Goal: Task Accomplishment & Management: Use online tool/utility

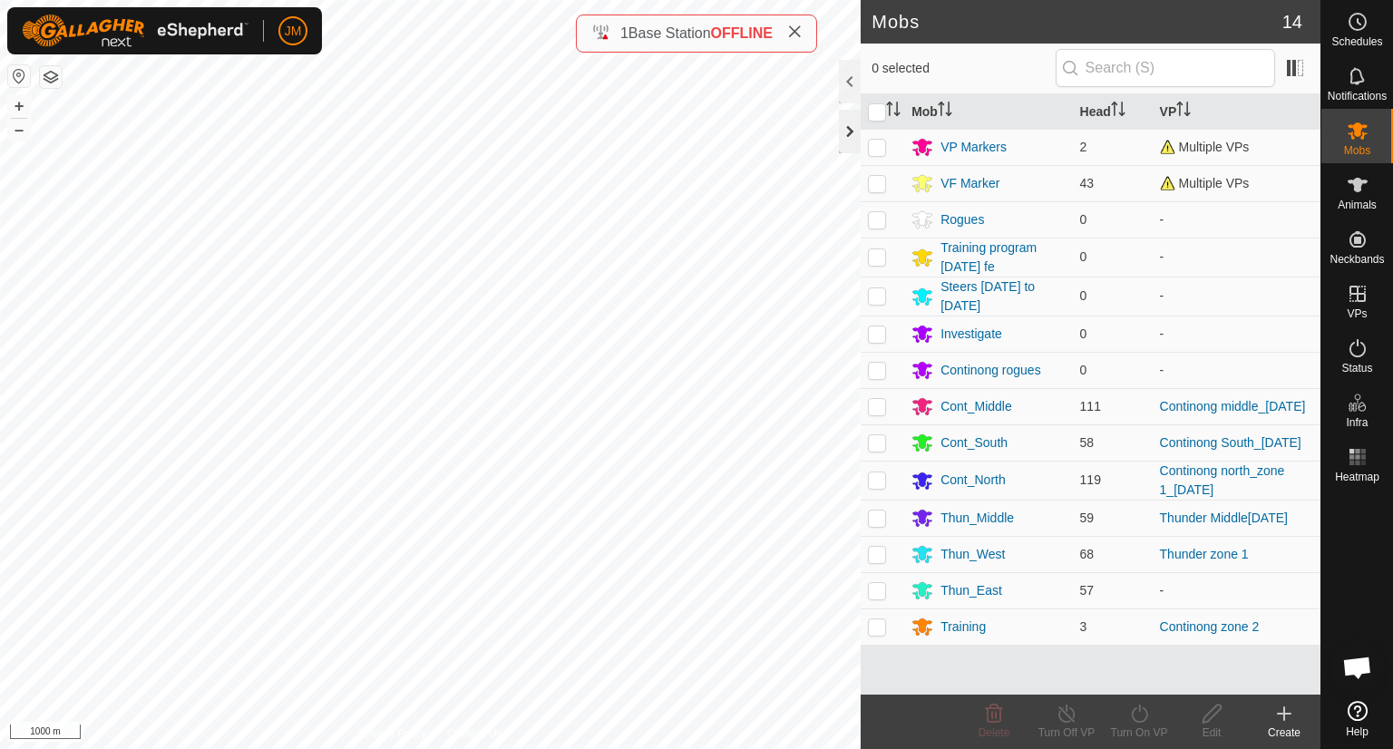
click at [852, 146] on div at bounding box center [850, 132] width 22 height 44
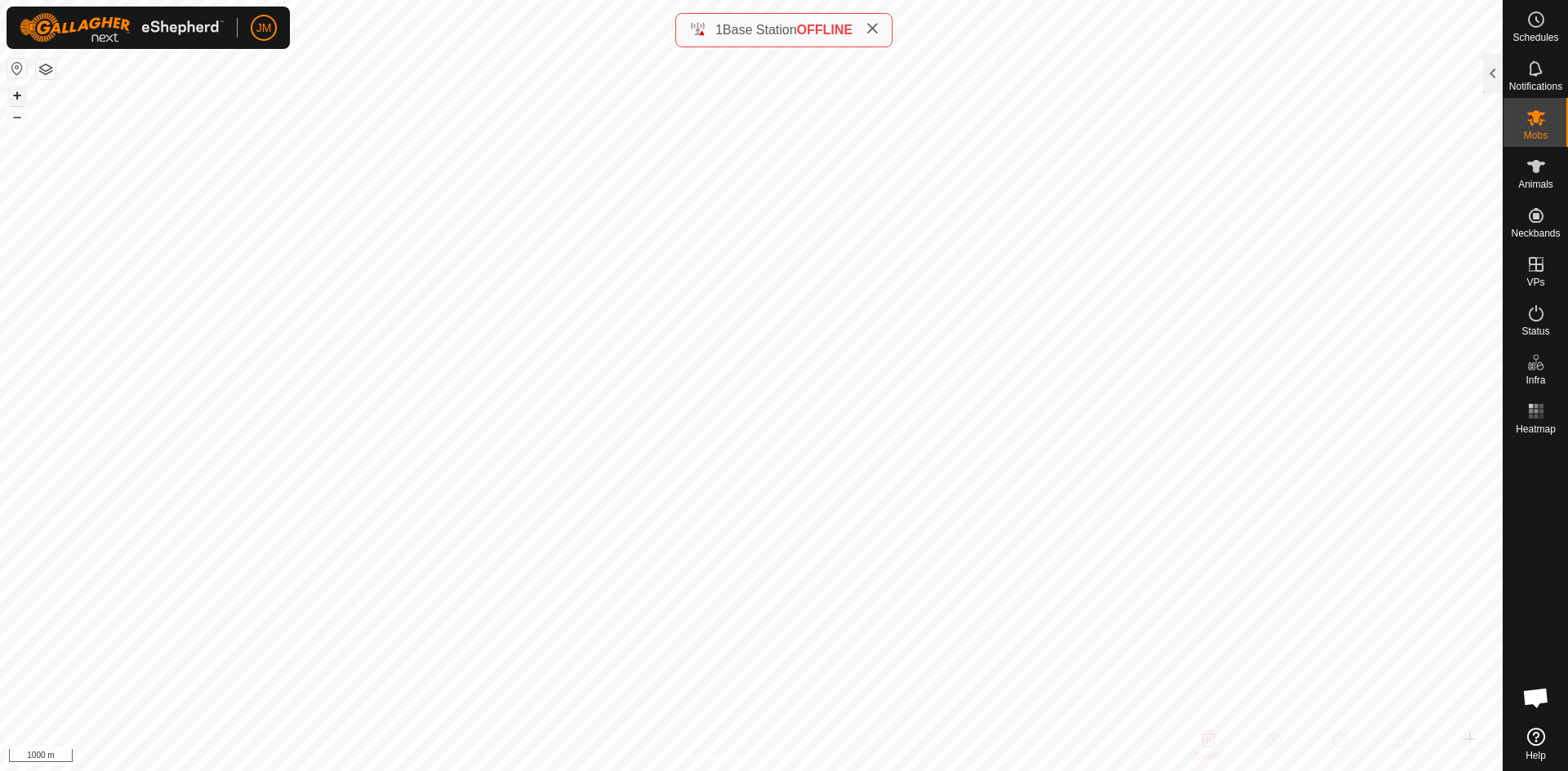
click at [25, 101] on button "+" at bounding box center [17, 95] width 20 height 20
click at [879, 31] on icon at bounding box center [872, 28] width 14 height 13
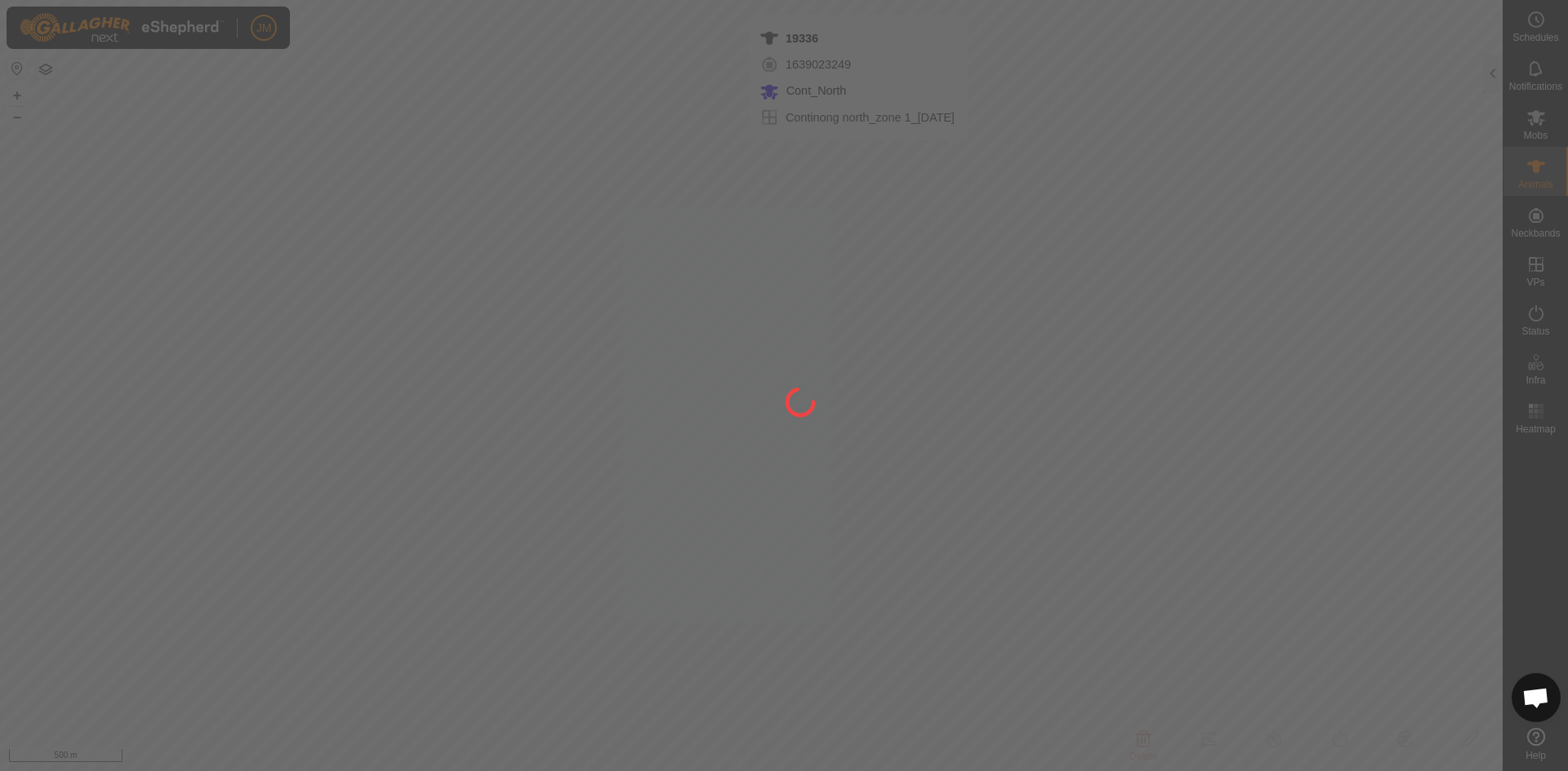
type input "19336"
type input "-"
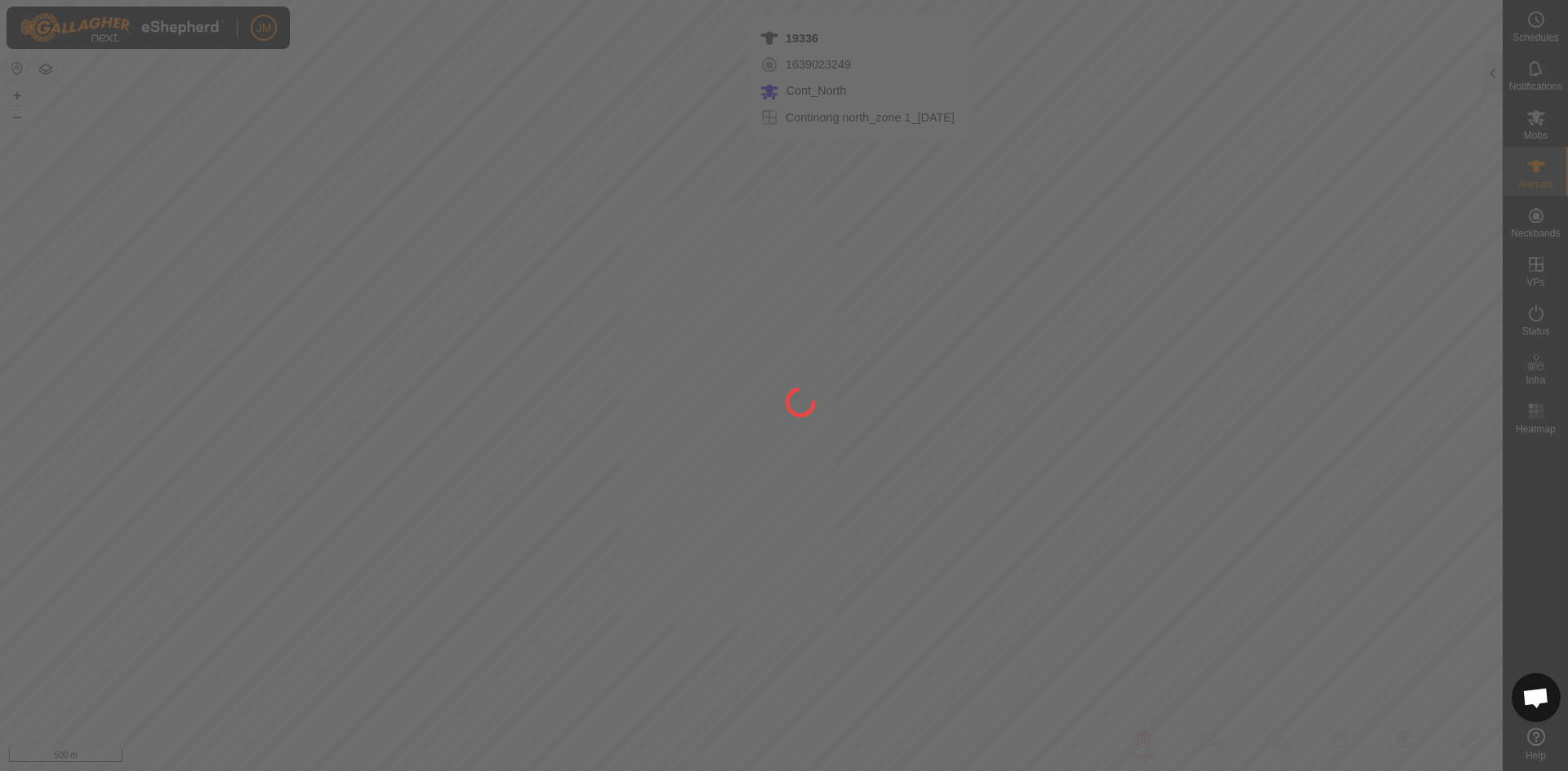
type input "-"
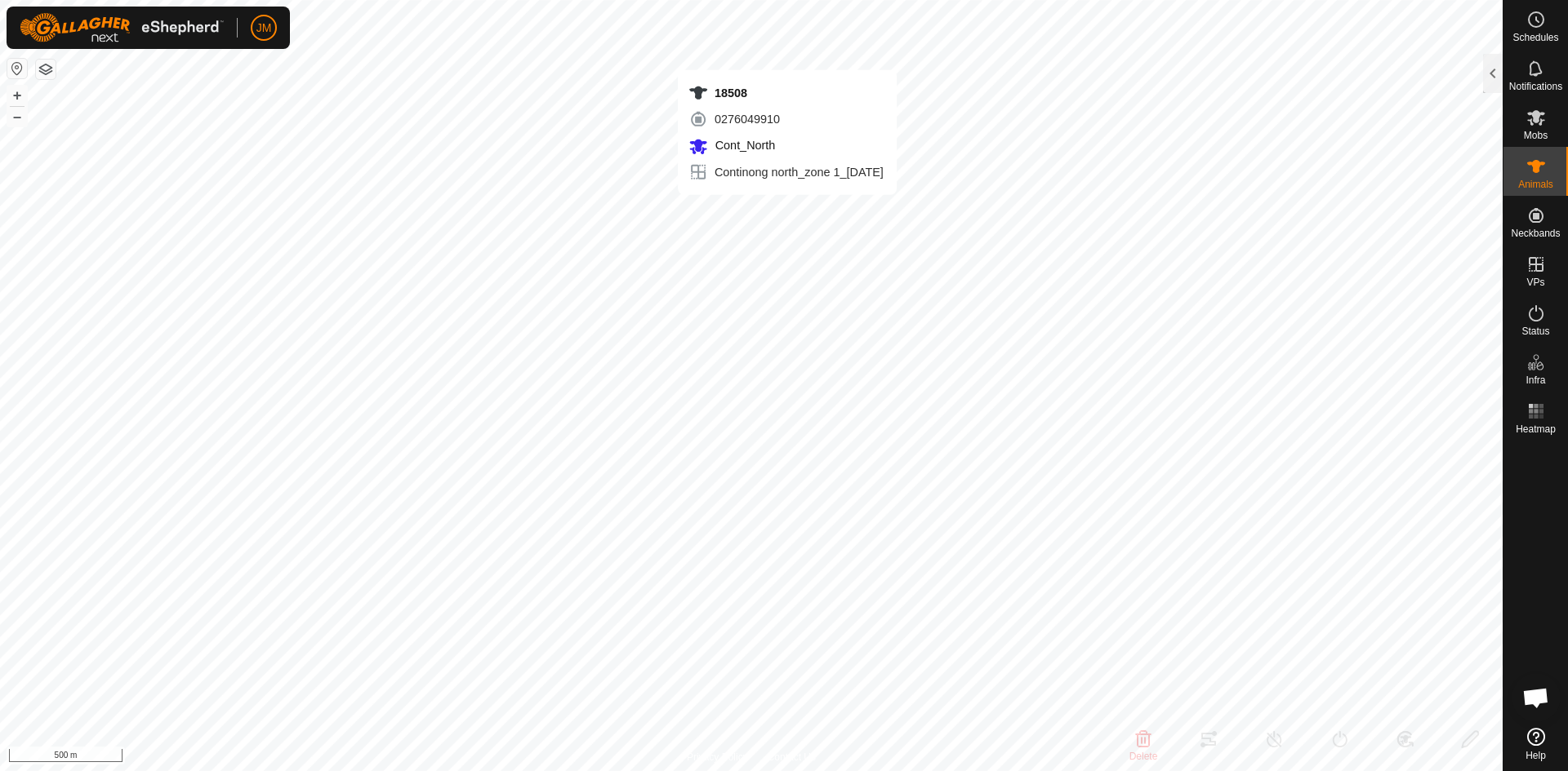
type input "18508"
type input "-"
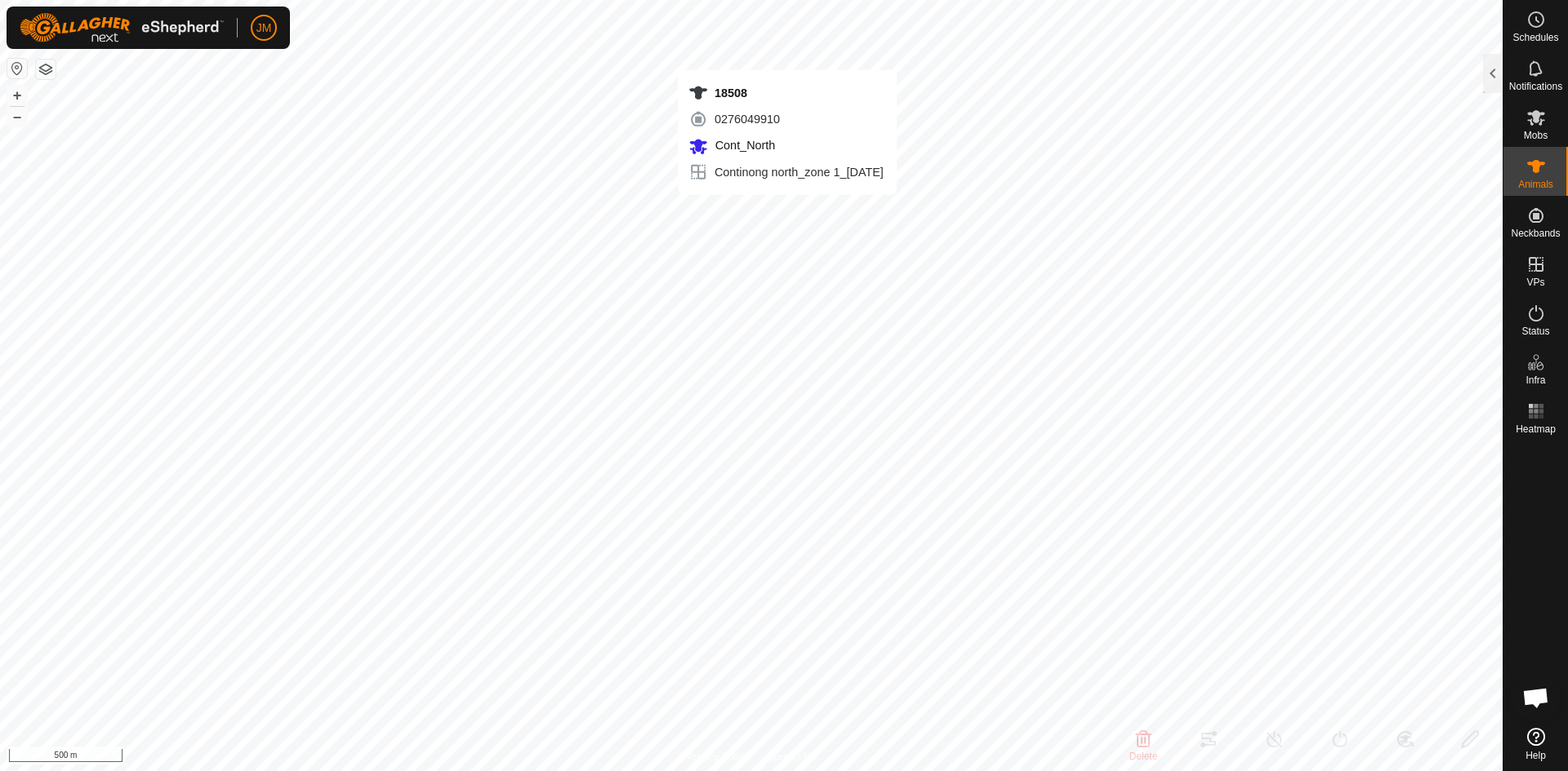
type input "0 kg"
type input "-"
click at [21, 96] on button "+" at bounding box center [17, 95] width 20 height 20
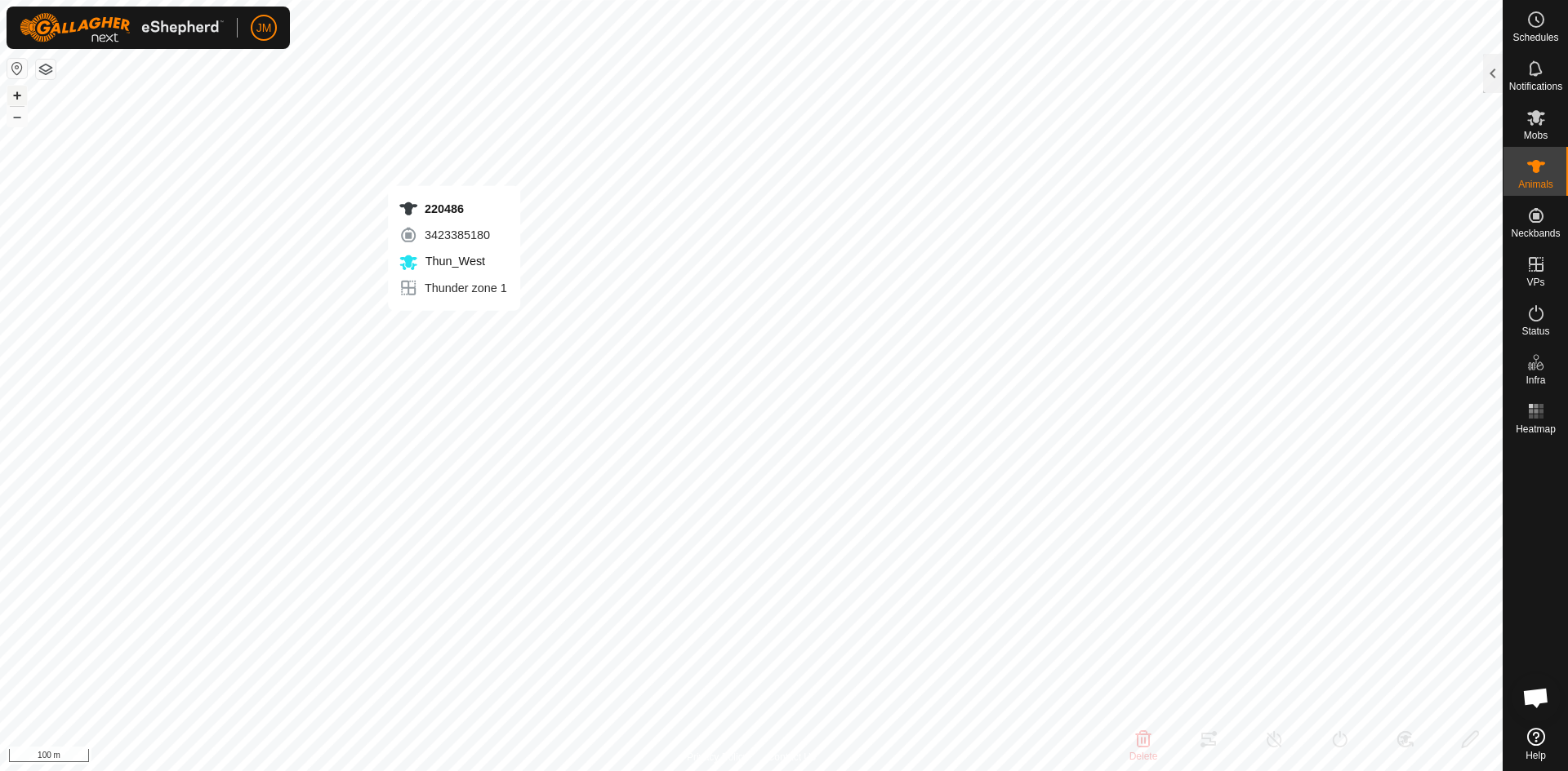
type input "220486"
type input "-"
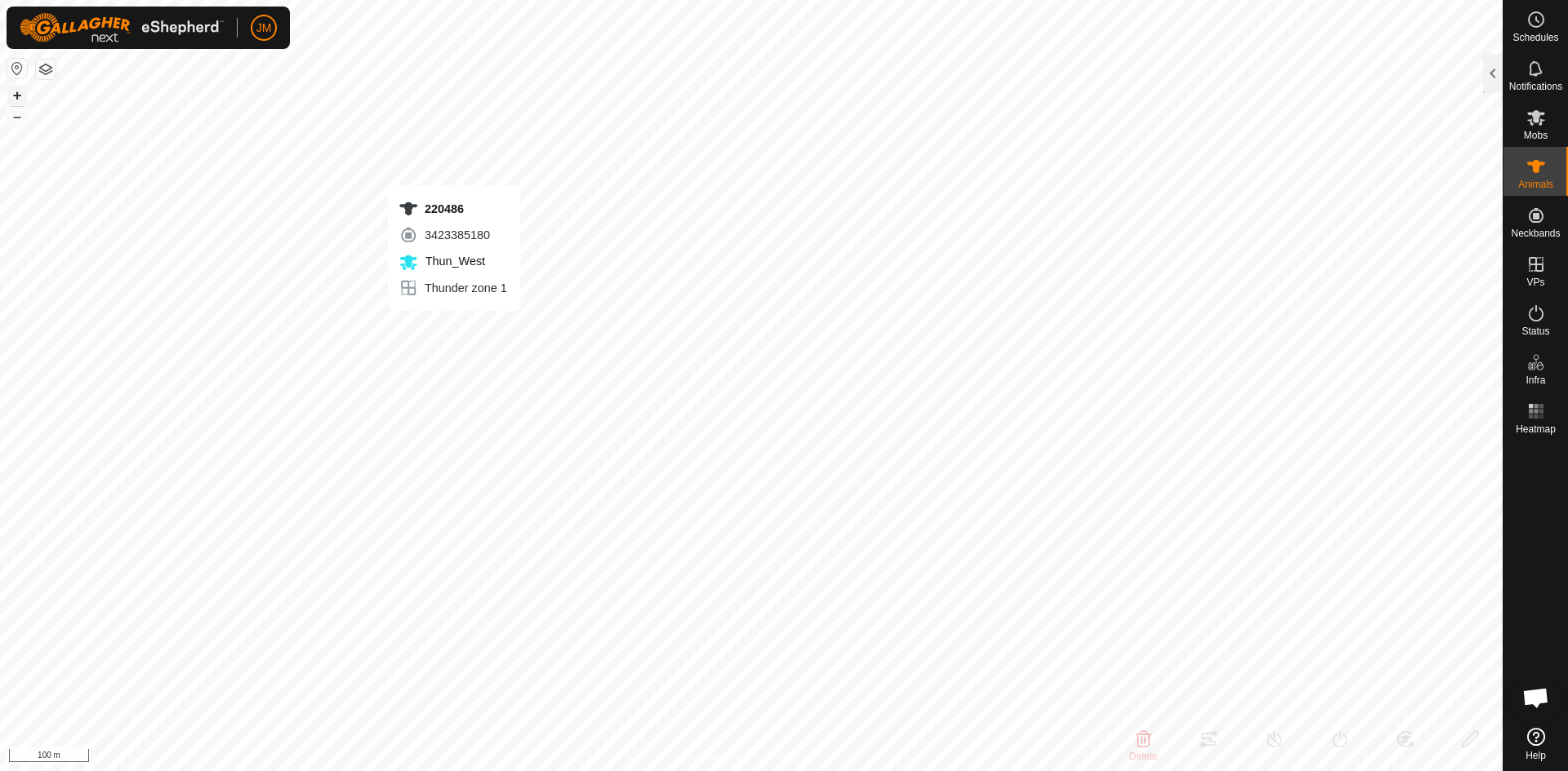
type input "-"
click at [22, 99] on button "+" at bounding box center [17, 95] width 20 height 20
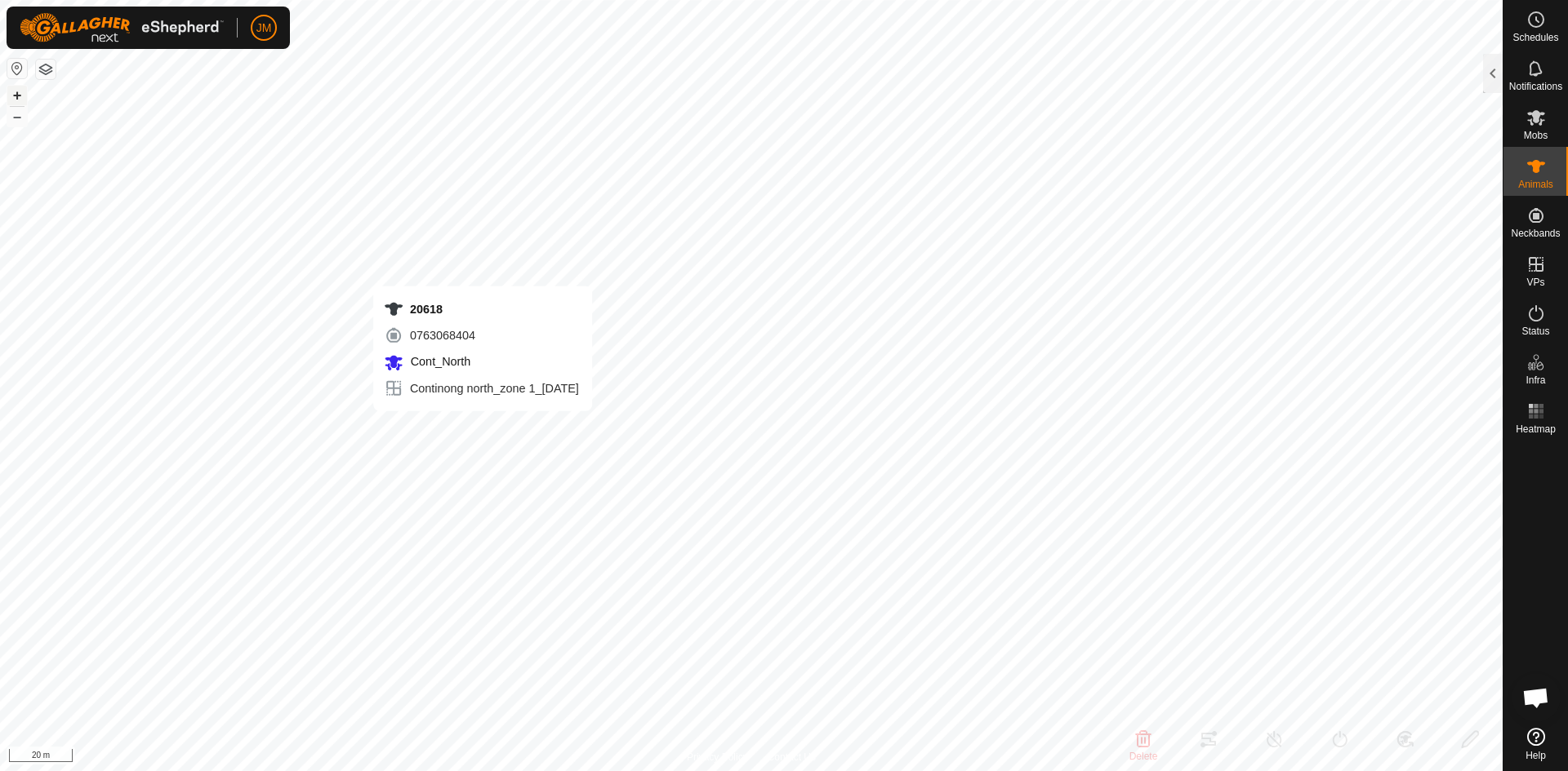
type input "20618"
type input "-"
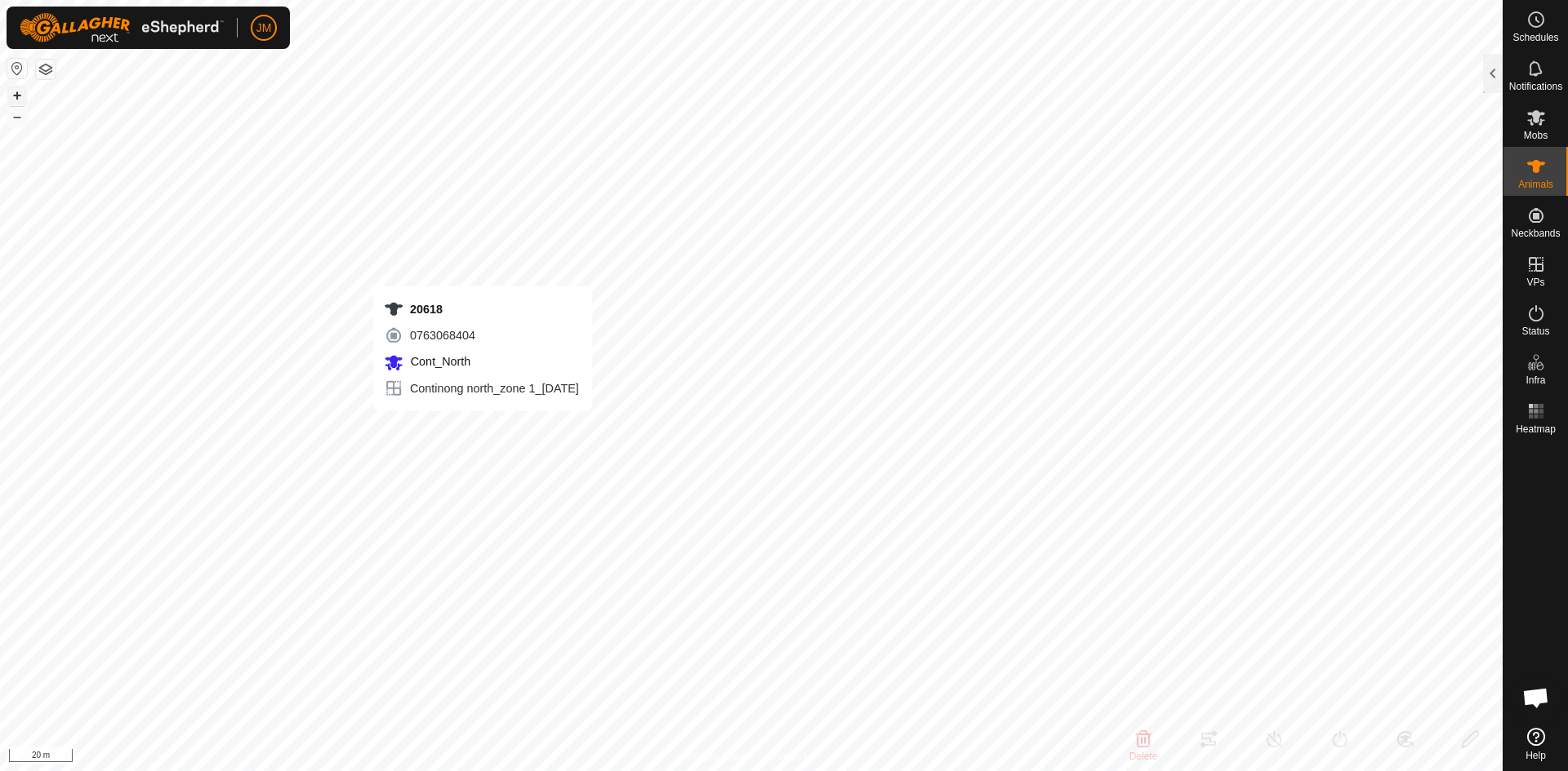
type input "-"
click at [1254, 68] on div at bounding box center [1493, 74] width 20 height 40
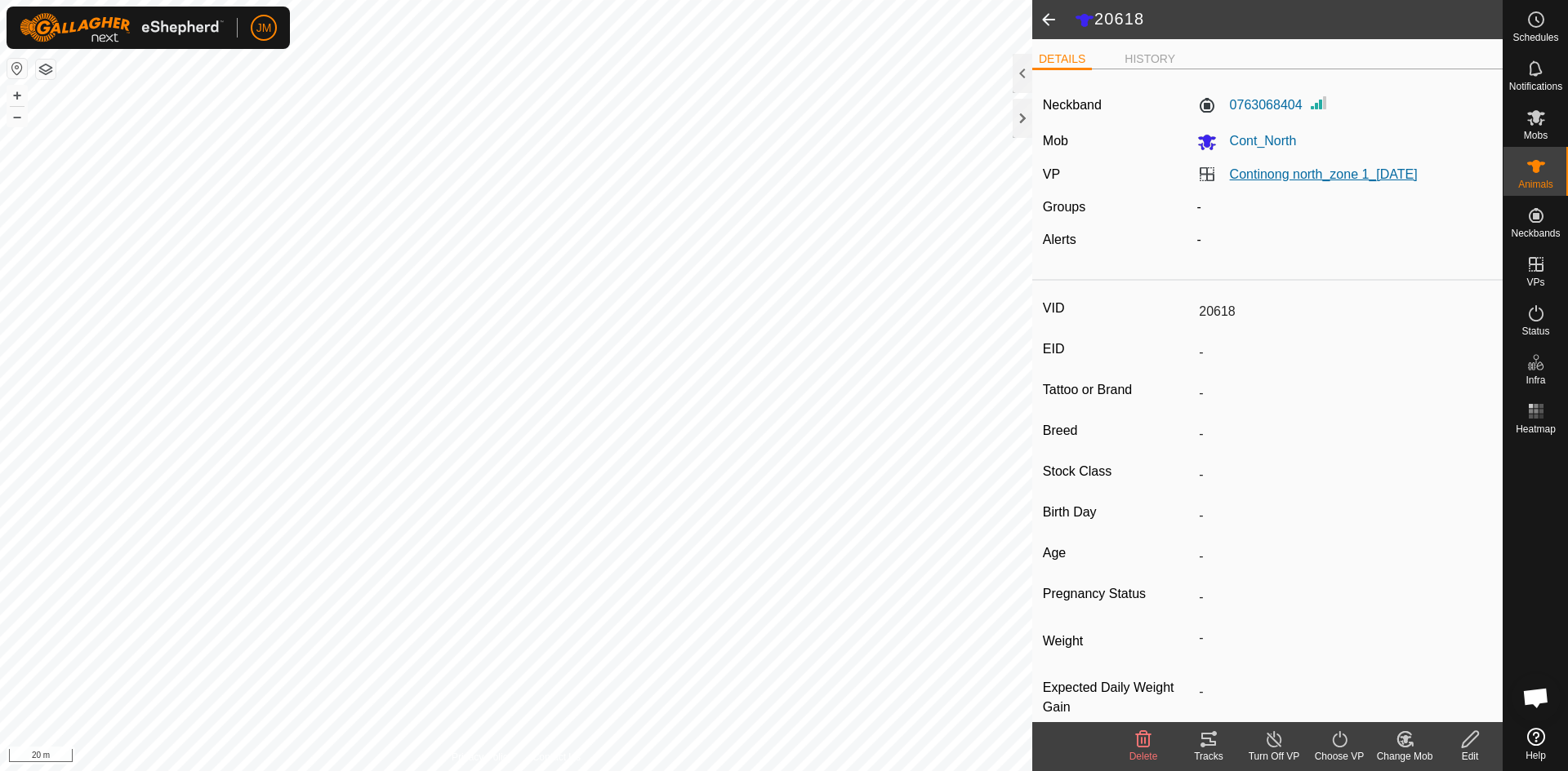
drag, startPoint x: 1452, startPoint y: 175, endPoint x: 1227, endPoint y: 172, distance: 225.0
click at [1227, 172] on div "Continong north_zone 1_[DATE]" at bounding box center [1345, 175] width 309 height 20
copy link "Continong north_zone 1_[DATE]"
type input "220486"
type input "-"
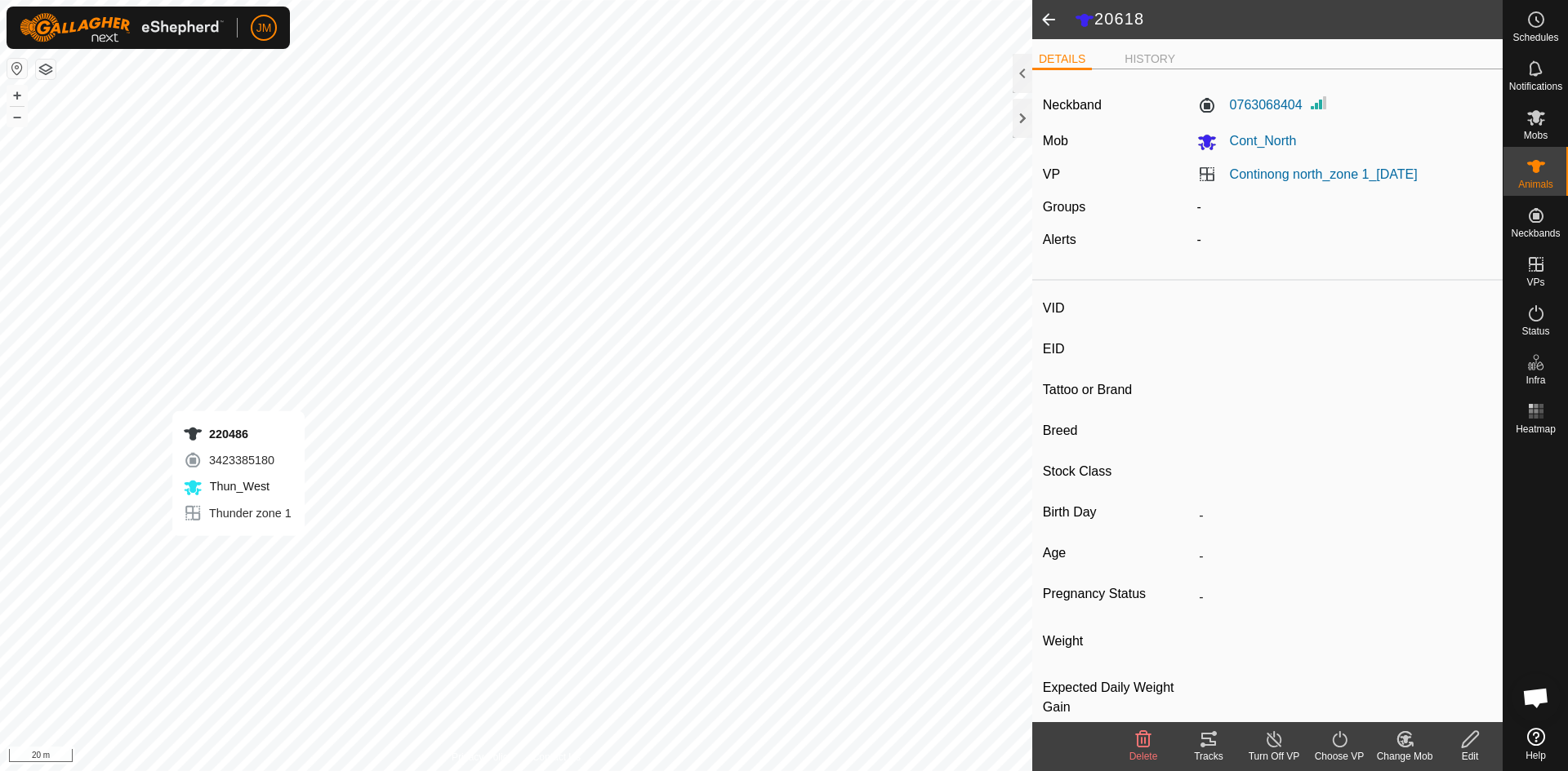
type input "-"
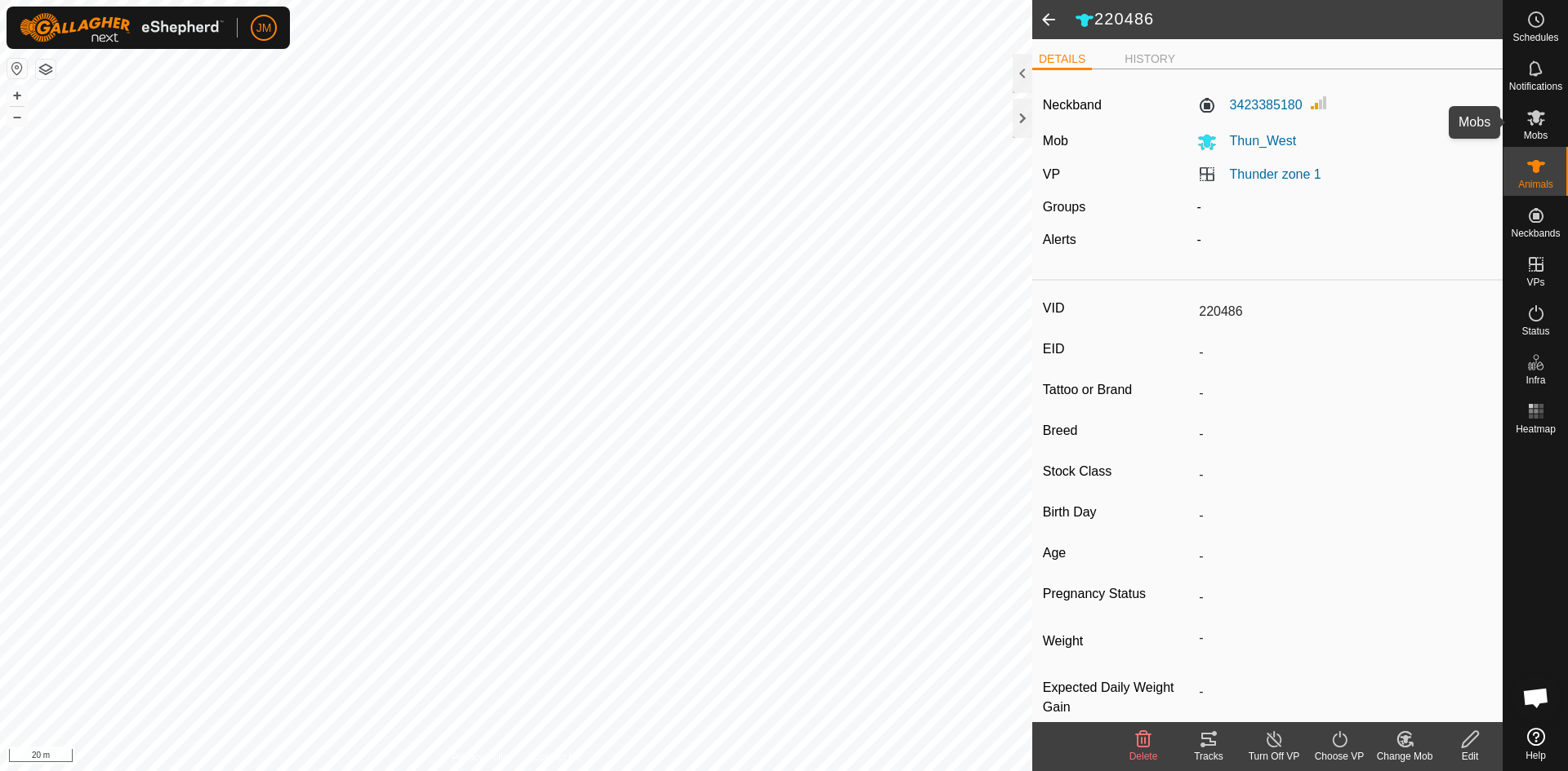
click at [1254, 117] on icon at bounding box center [1536, 118] width 20 height 20
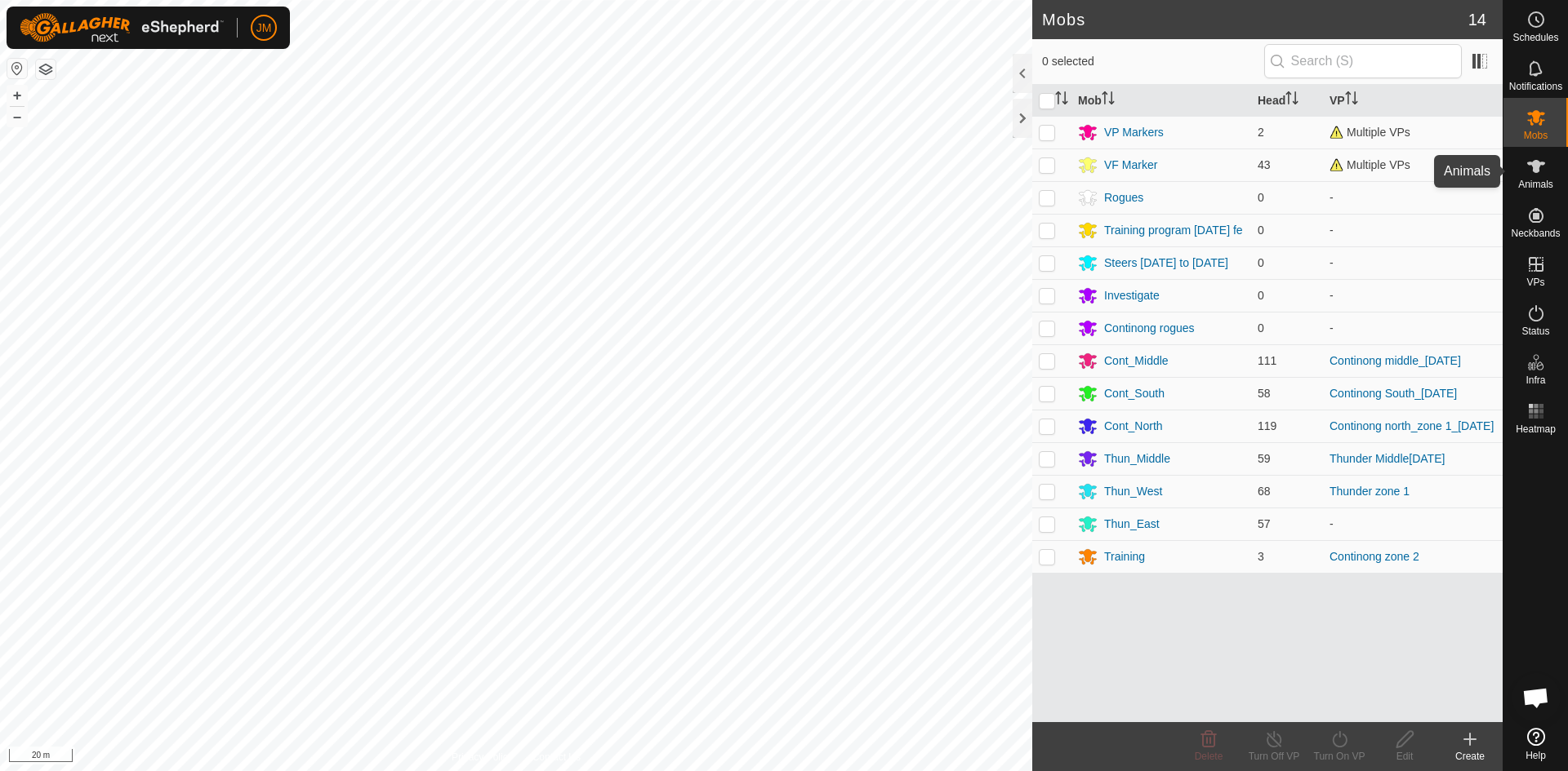
click at [1254, 166] on icon at bounding box center [1536, 166] width 18 height 13
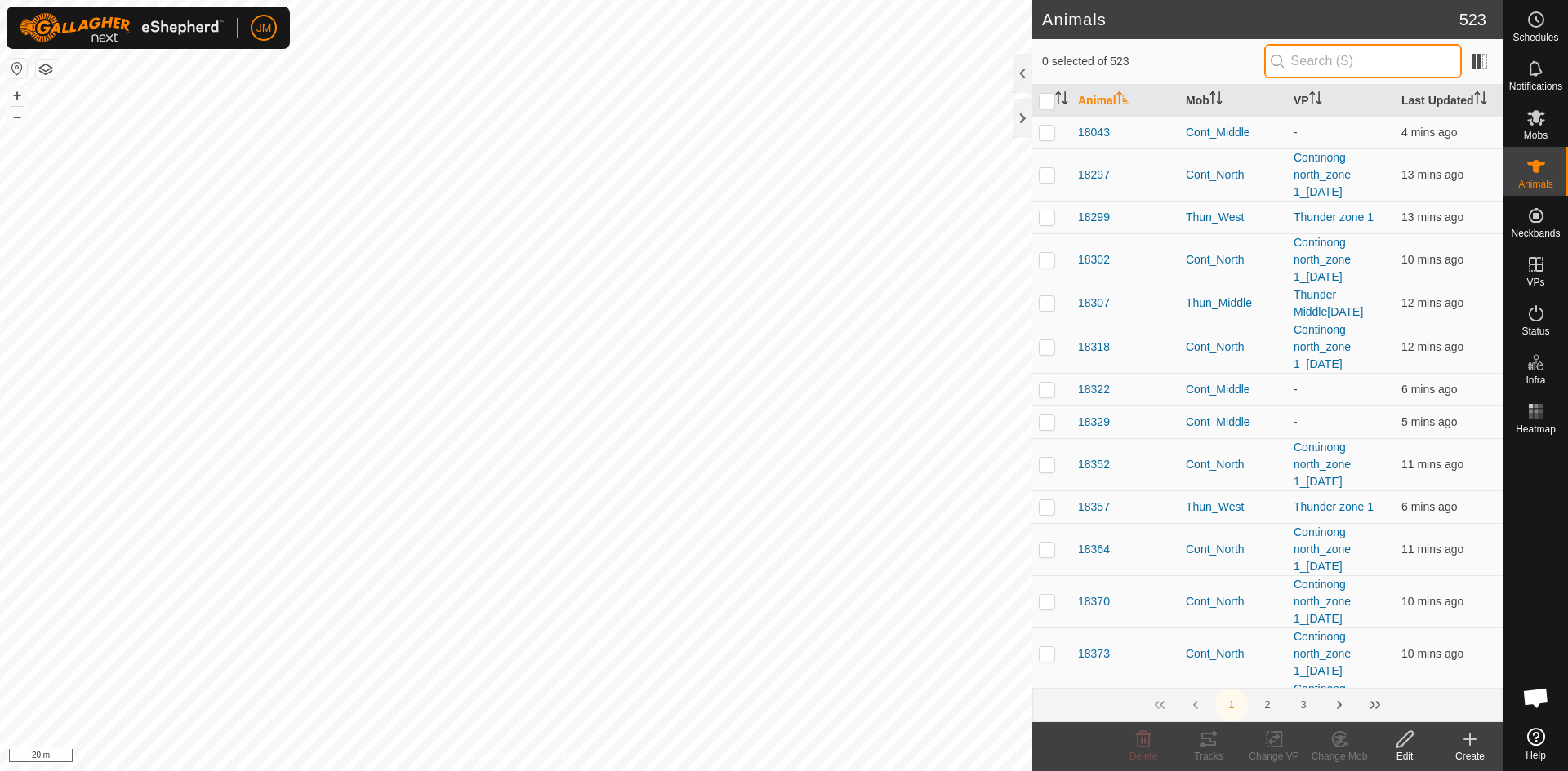
click at [1254, 70] on input "text" at bounding box center [1363, 61] width 198 height 34
click at [1066, 98] on icon "Activate to sort" at bounding box center [1061, 98] width 14 height 13
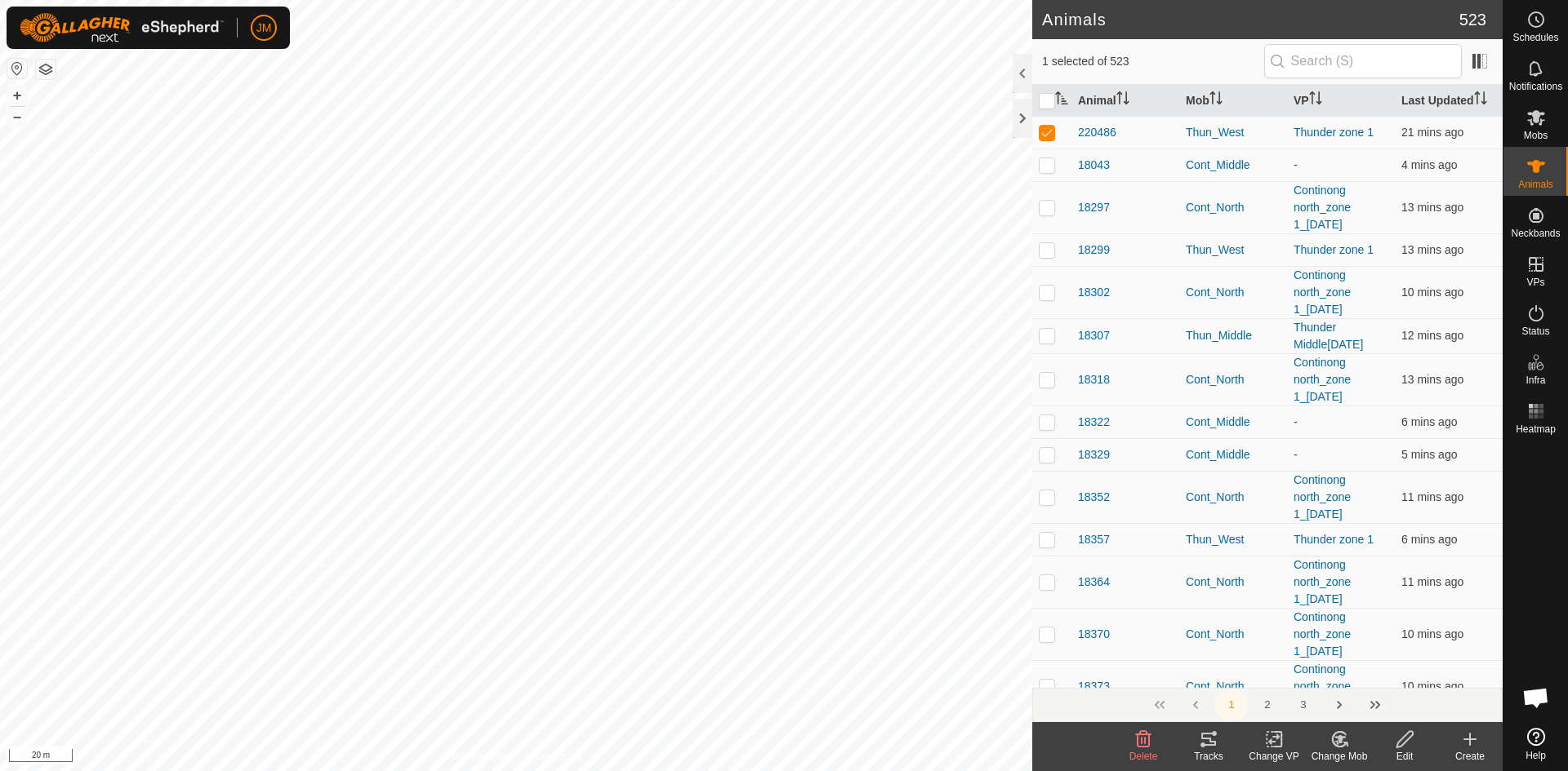
click at [1254, 673] on icon at bounding box center [1274, 740] width 21 height 20
click at [1254, 673] on link "Choose VP..." at bounding box center [1323, 669] width 162 height 32
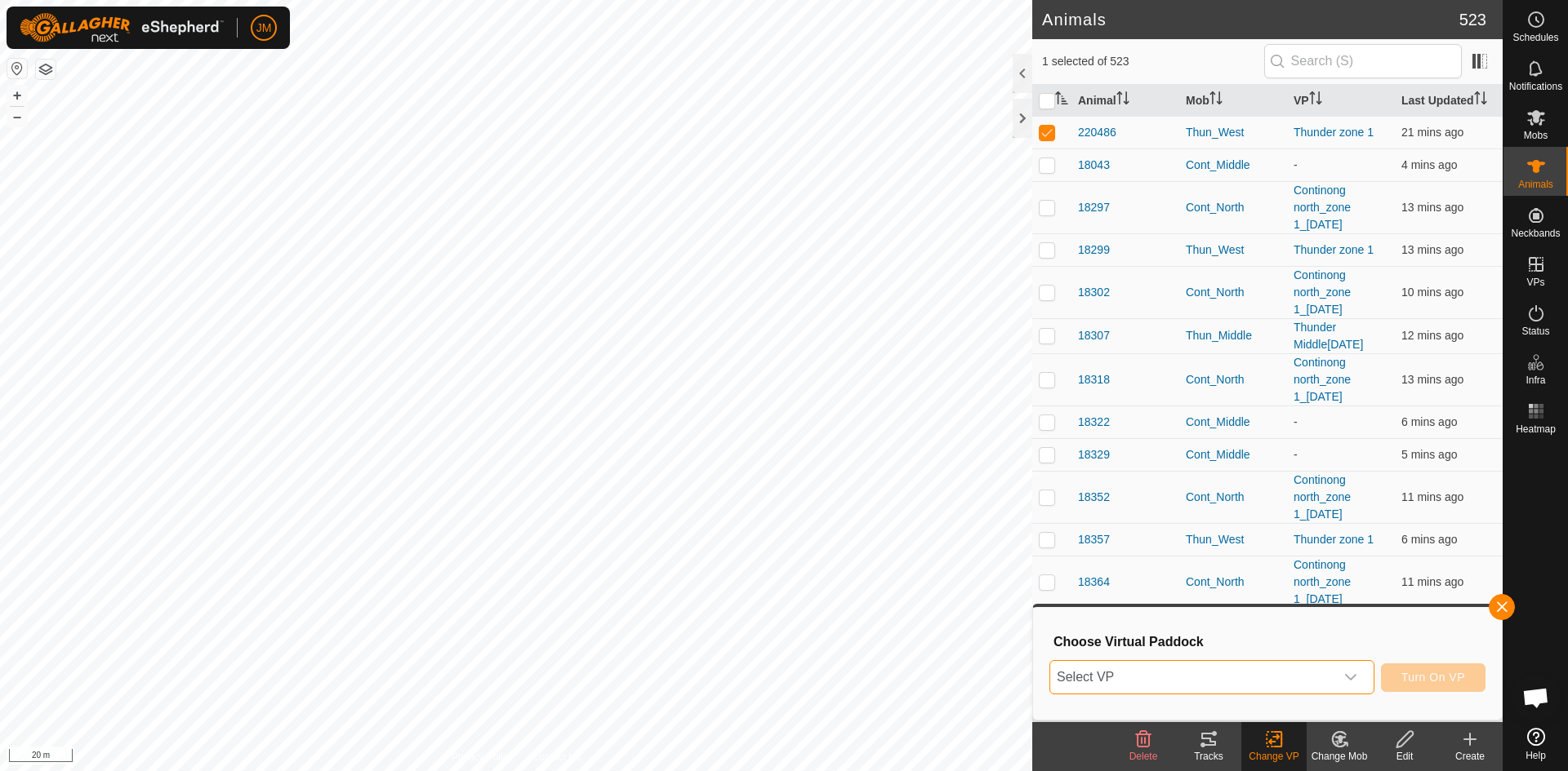
click at [1254, 673] on span "Select VP" at bounding box center [1193, 677] width 284 height 32
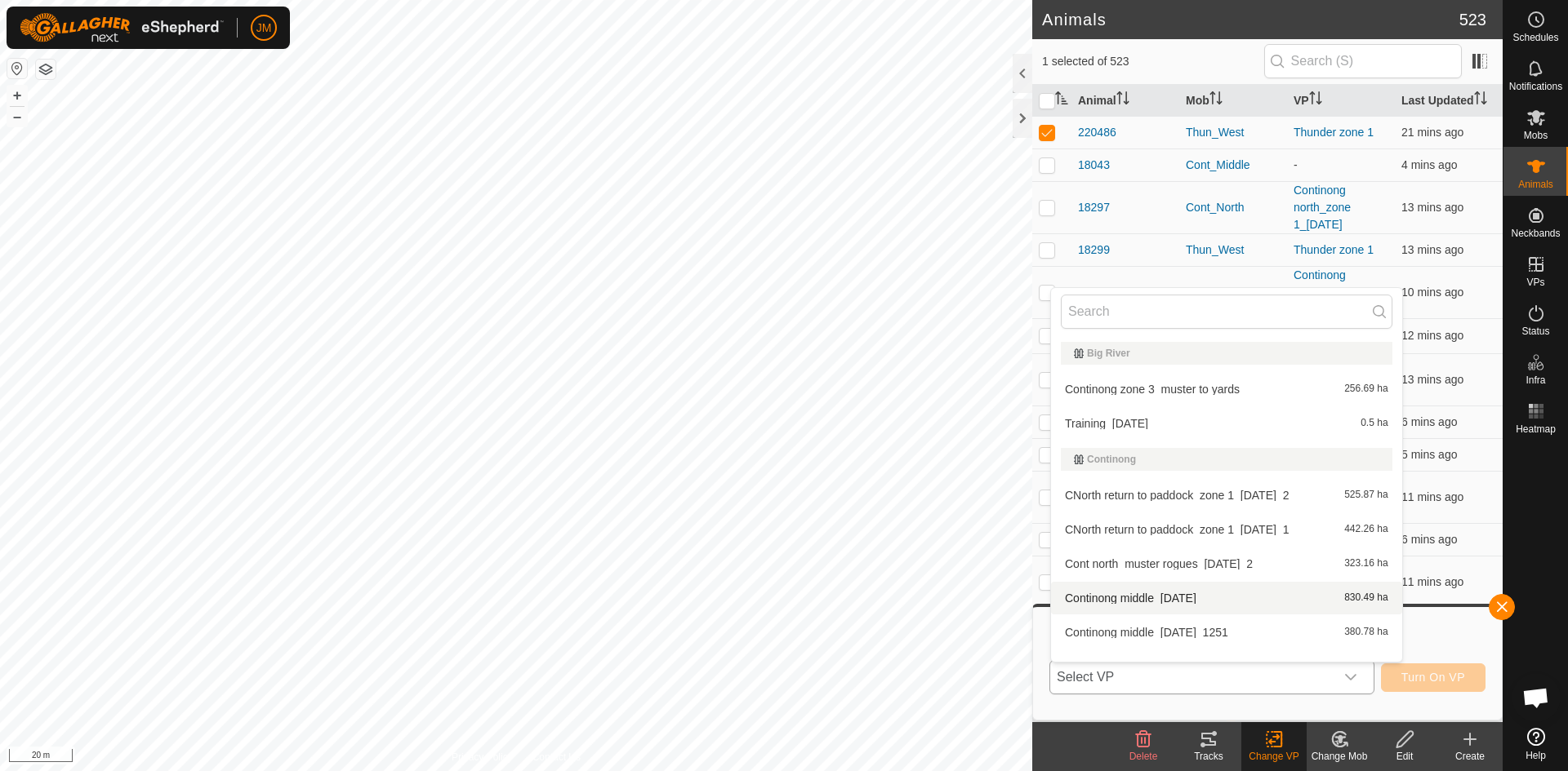
scroll to position [22, 0]
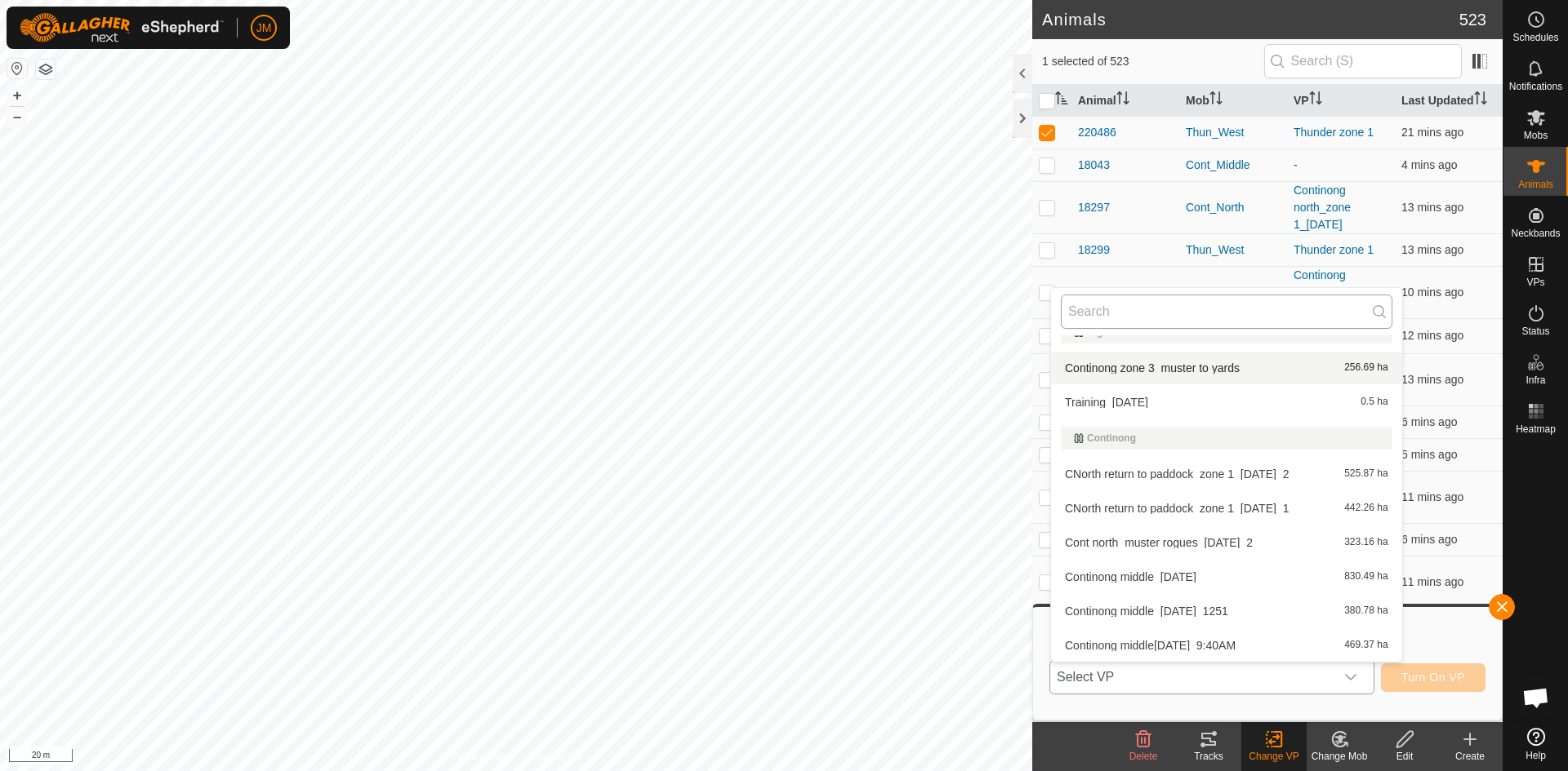
click at [1095, 313] on input "text" at bounding box center [1226, 312] width 331 height 34
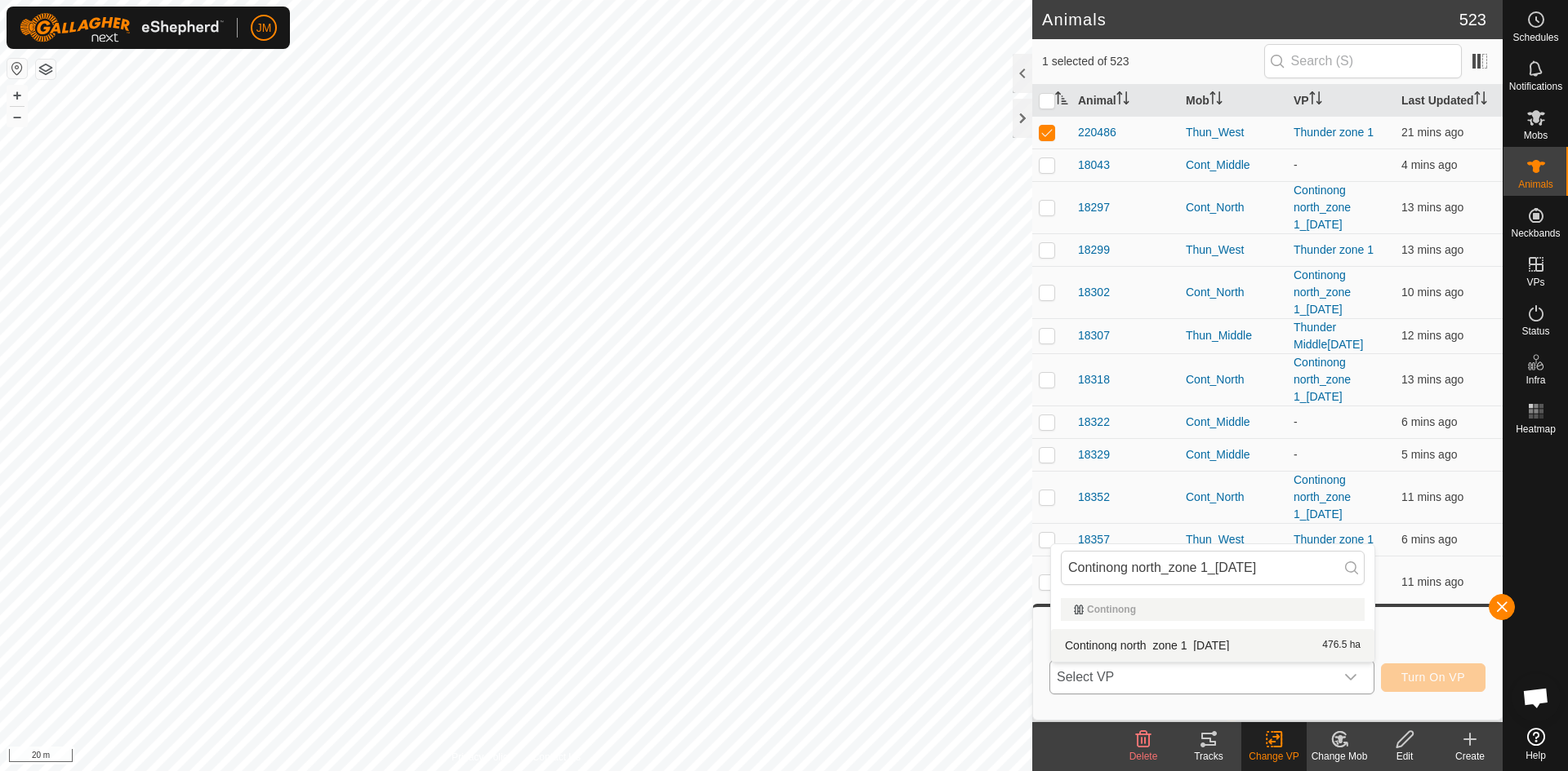
type input "Continong north_zone 1_[DATE]"
click at [1236, 648] on li "Continong north_zone 1_[DATE] 476.5 ha" at bounding box center [1212, 645] width 323 height 32
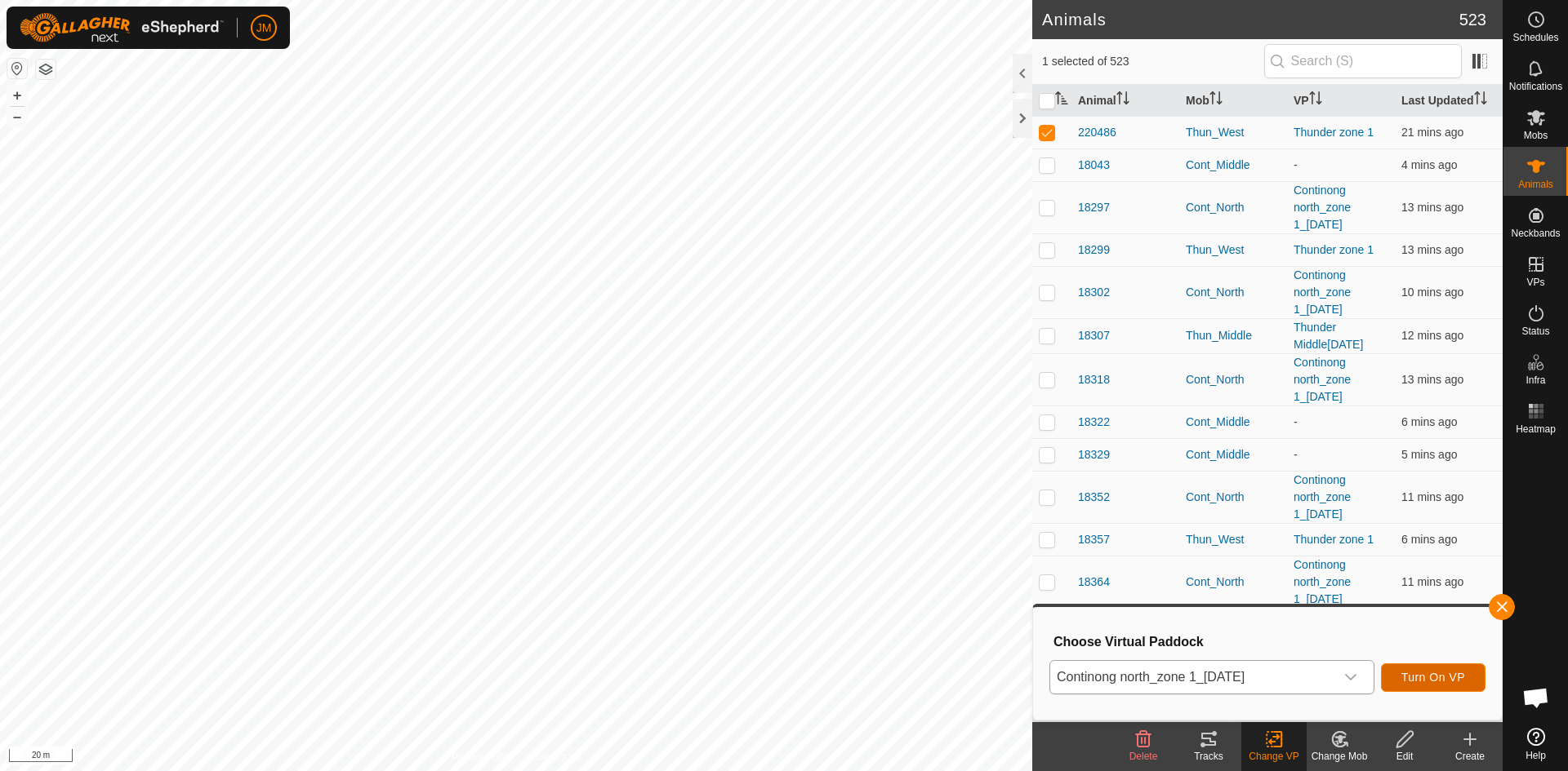
click at [1254, 673] on span "Turn On VP" at bounding box center [1433, 677] width 64 height 13
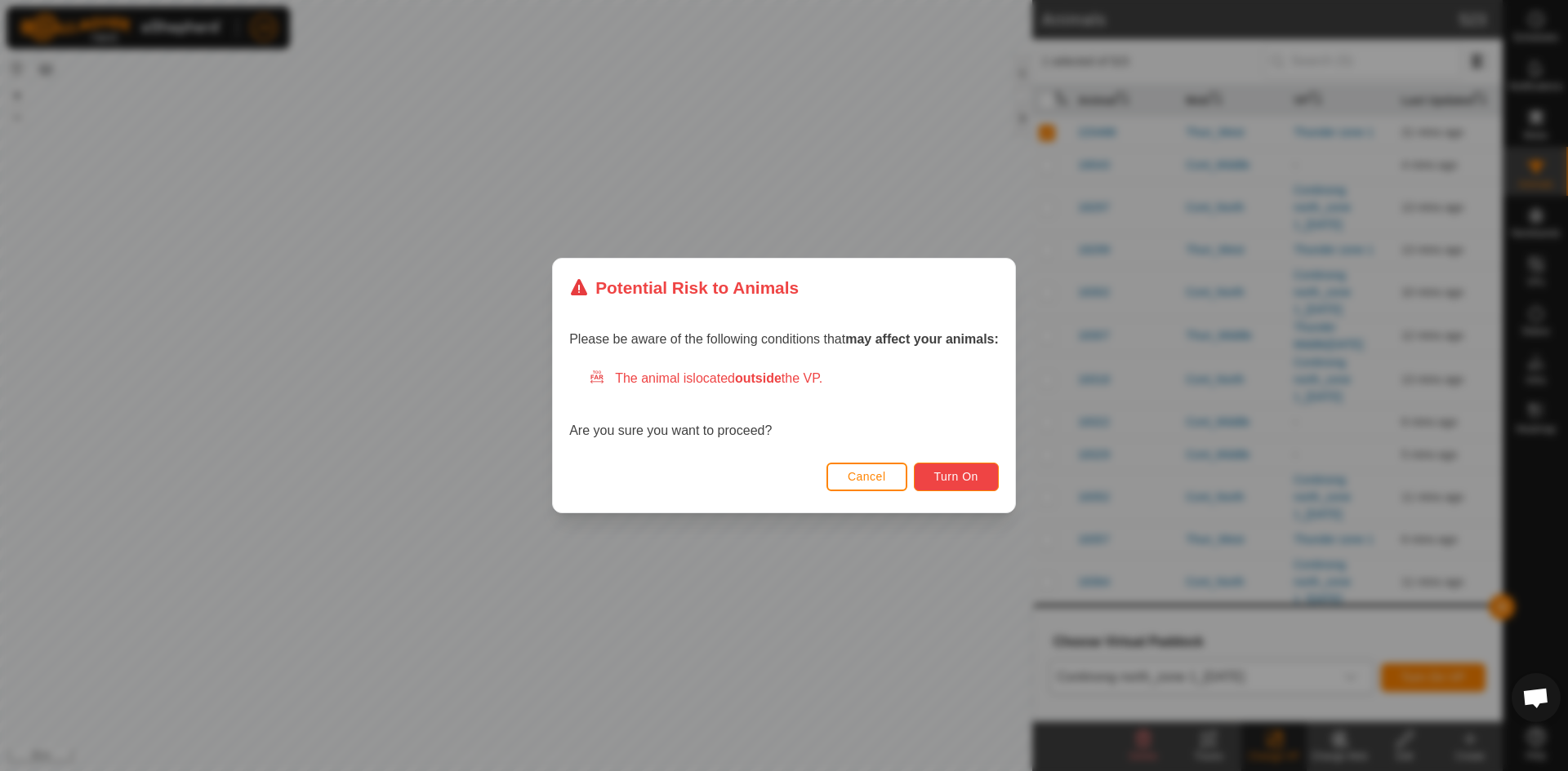
click at [986, 481] on button "Turn On" at bounding box center [956, 477] width 85 height 29
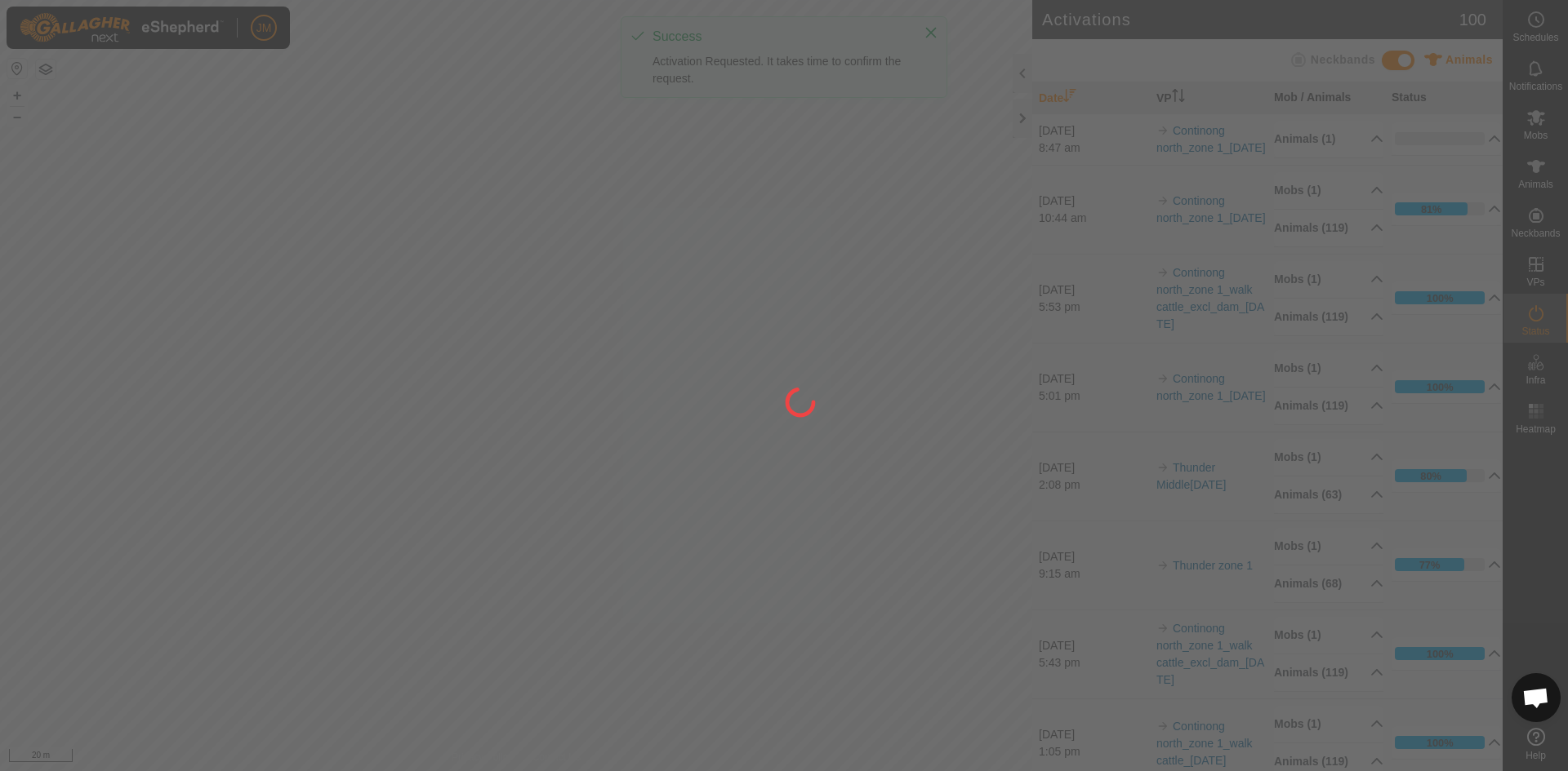
click at [1021, 124] on div at bounding box center [784, 385] width 1568 height 771
click at [1024, 119] on div at bounding box center [784, 385] width 1568 height 771
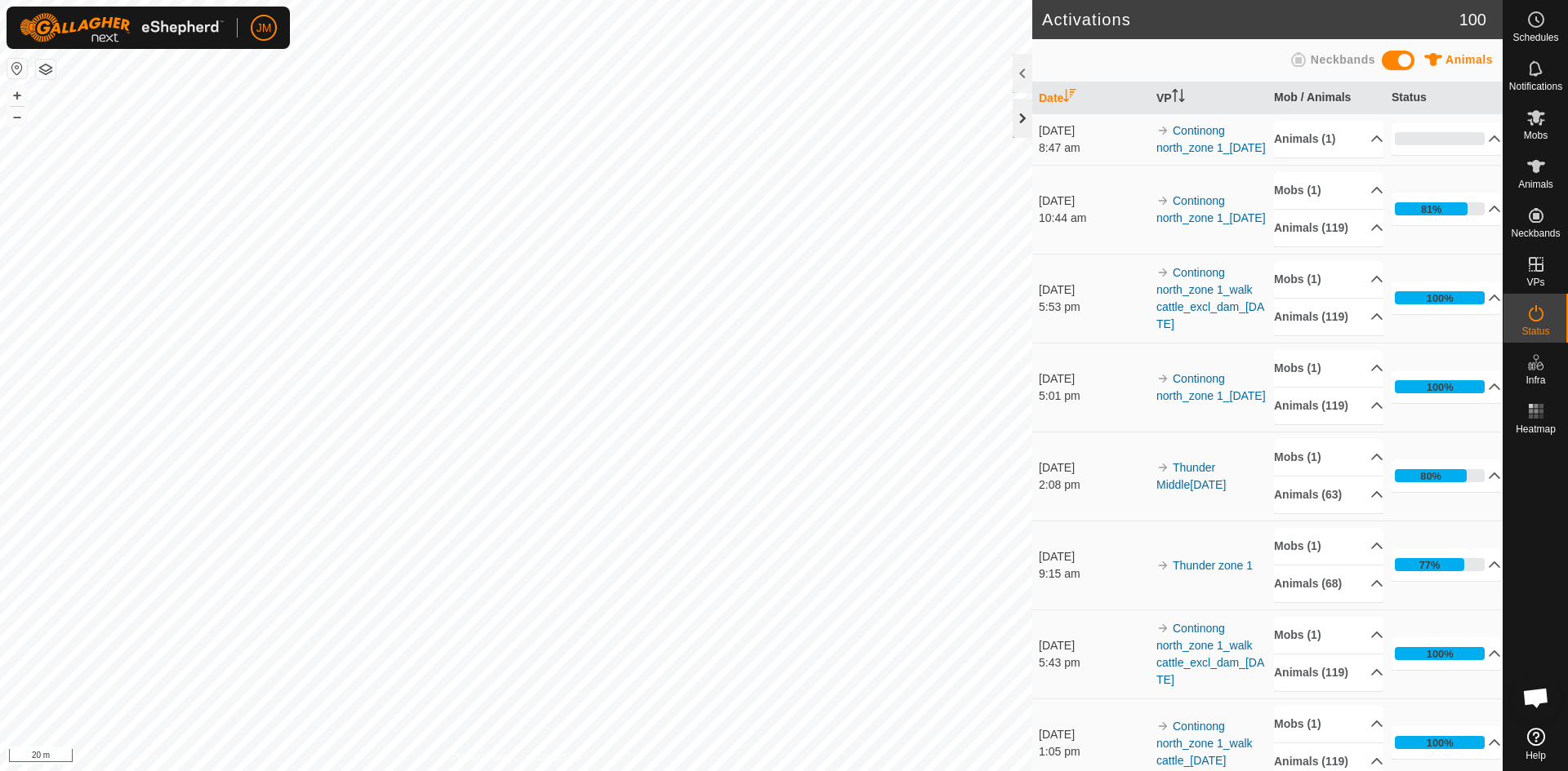
click at [1015, 128] on div at bounding box center [1023, 119] width 20 height 40
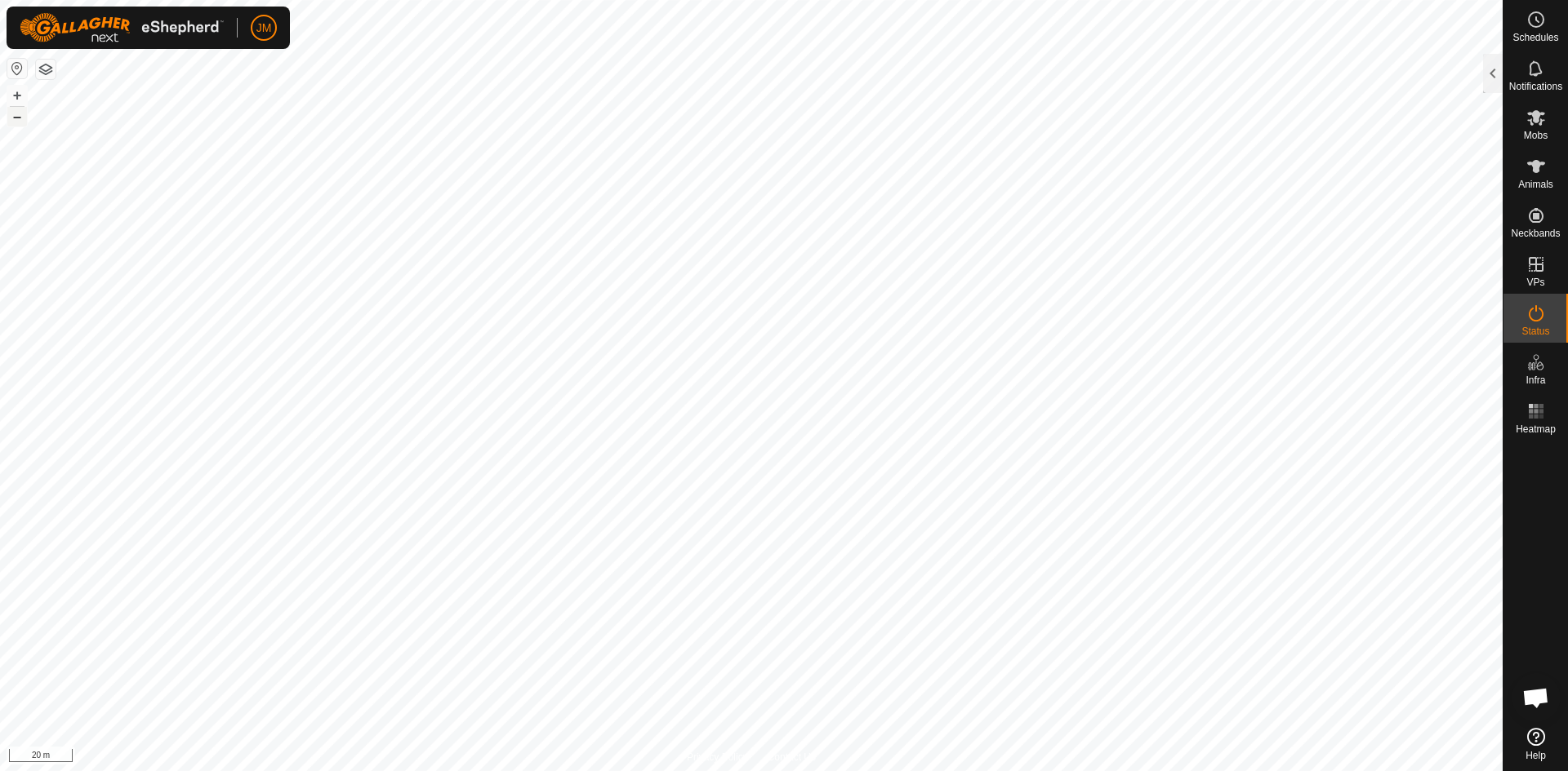
click at [16, 116] on button "–" at bounding box center [17, 117] width 20 height 20
click at [19, 113] on button "–" at bounding box center [17, 117] width 20 height 20
